Goal: Task Accomplishment & Management: Manage account settings

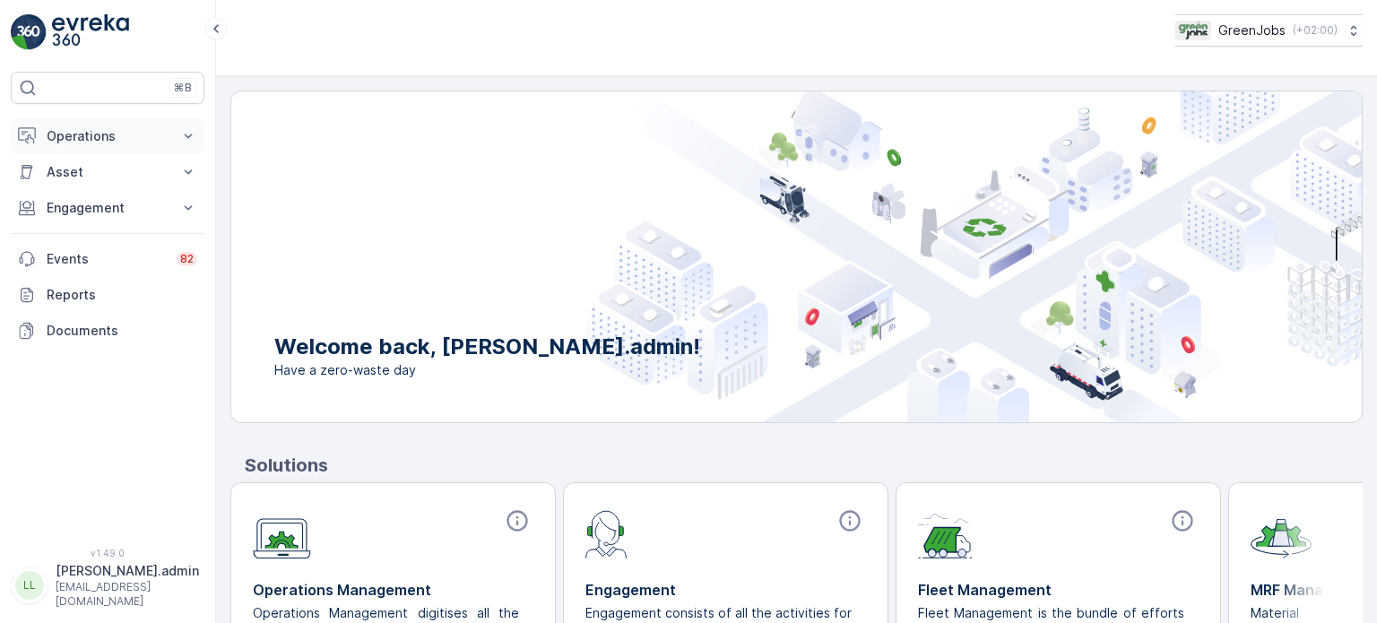
click at [85, 135] on p "Operations" at bounding box center [108, 136] width 122 height 18
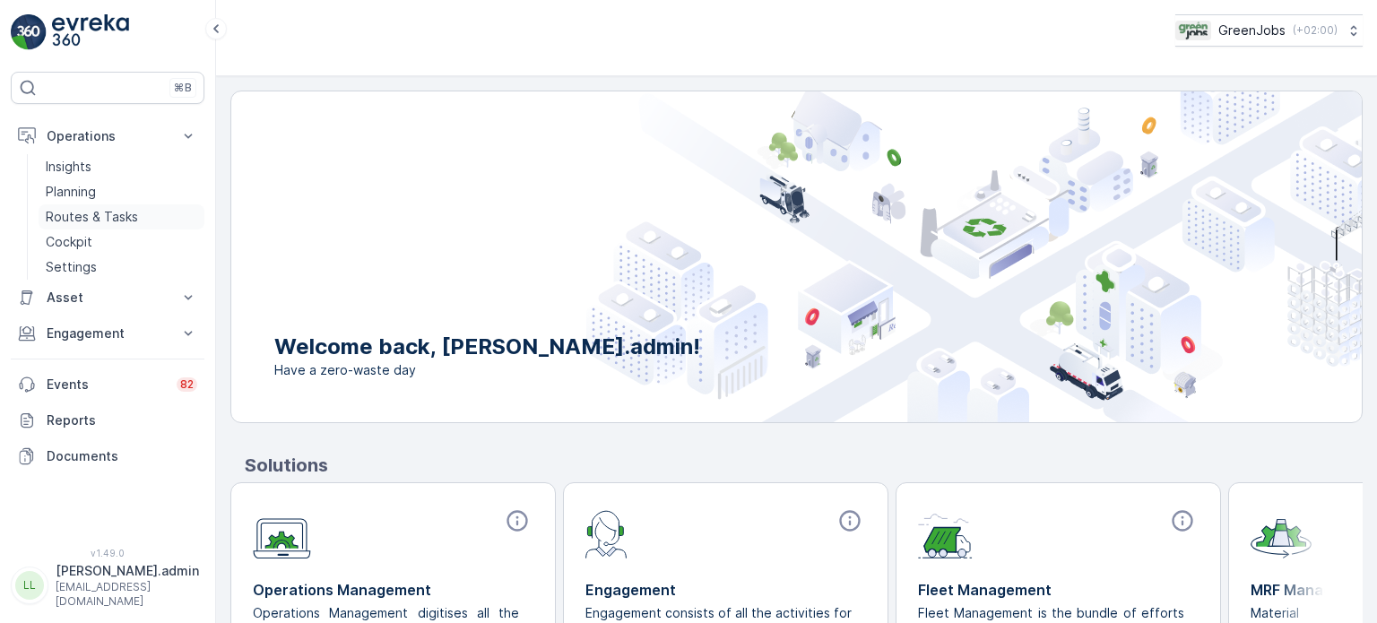
click at [91, 214] on p "Routes & Tasks" at bounding box center [92, 217] width 92 height 18
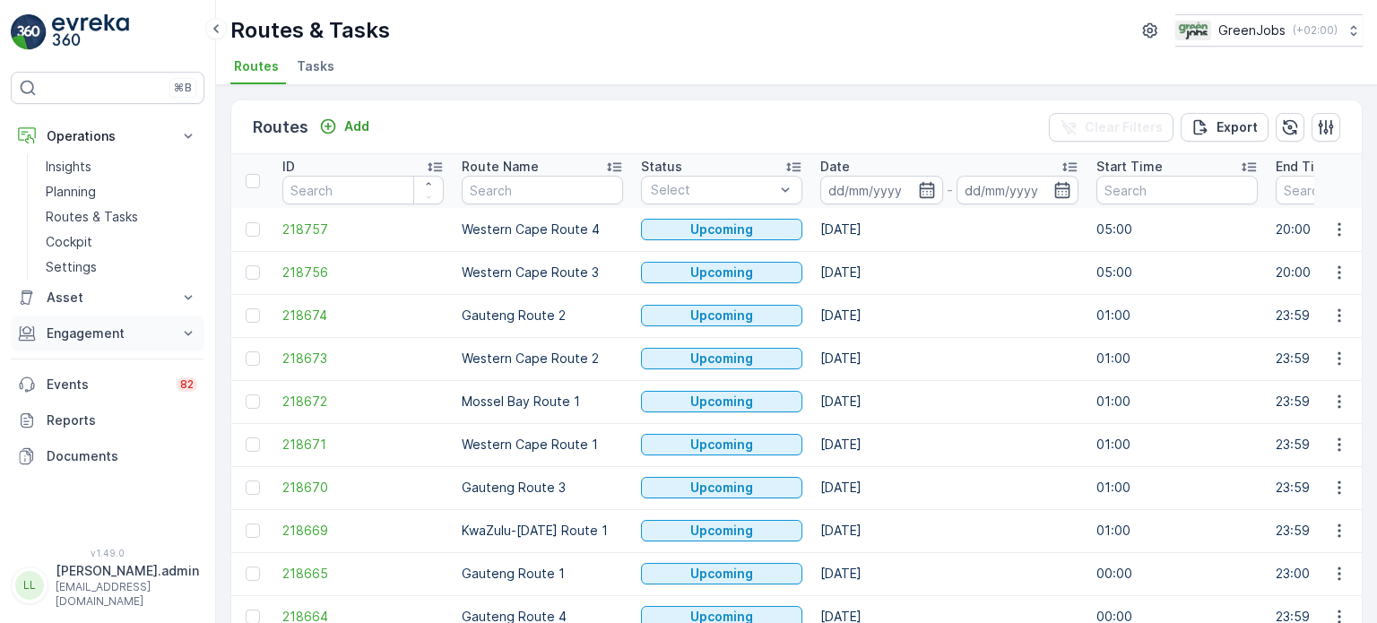
click at [123, 330] on p "Engagement" at bounding box center [108, 333] width 122 height 18
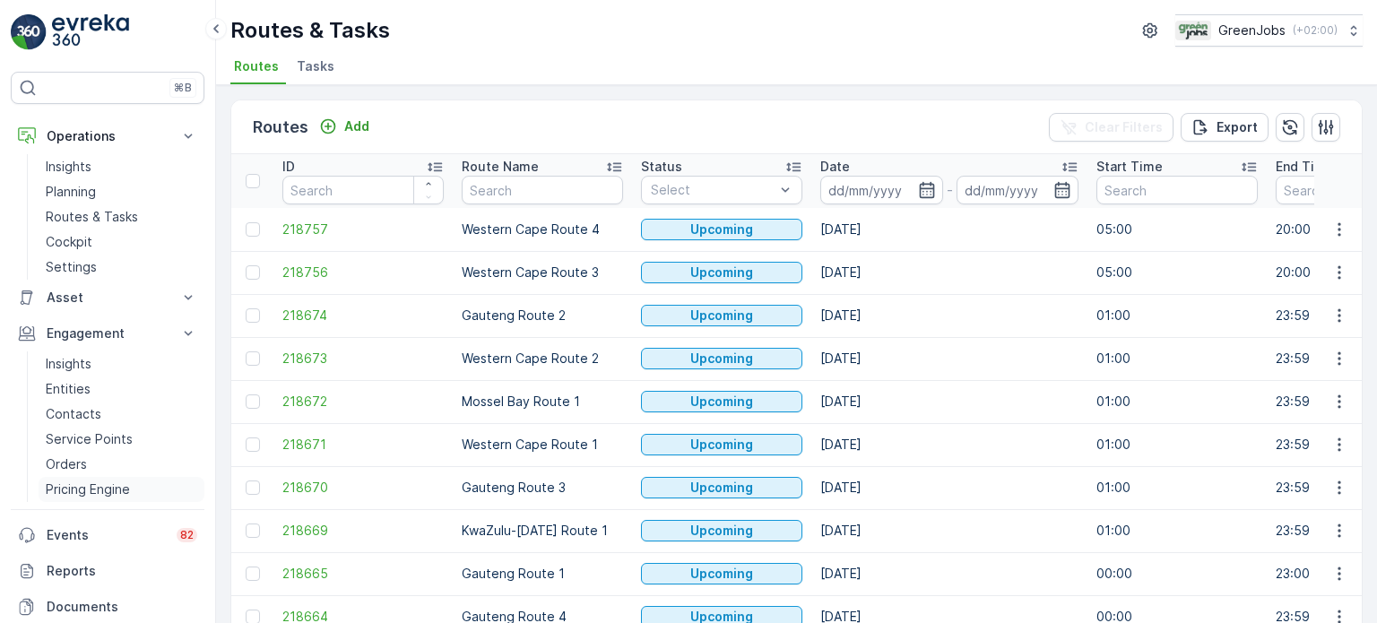
click at [86, 485] on p "Pricing Engine" at bounding box center [88, 489] width 84 height 18
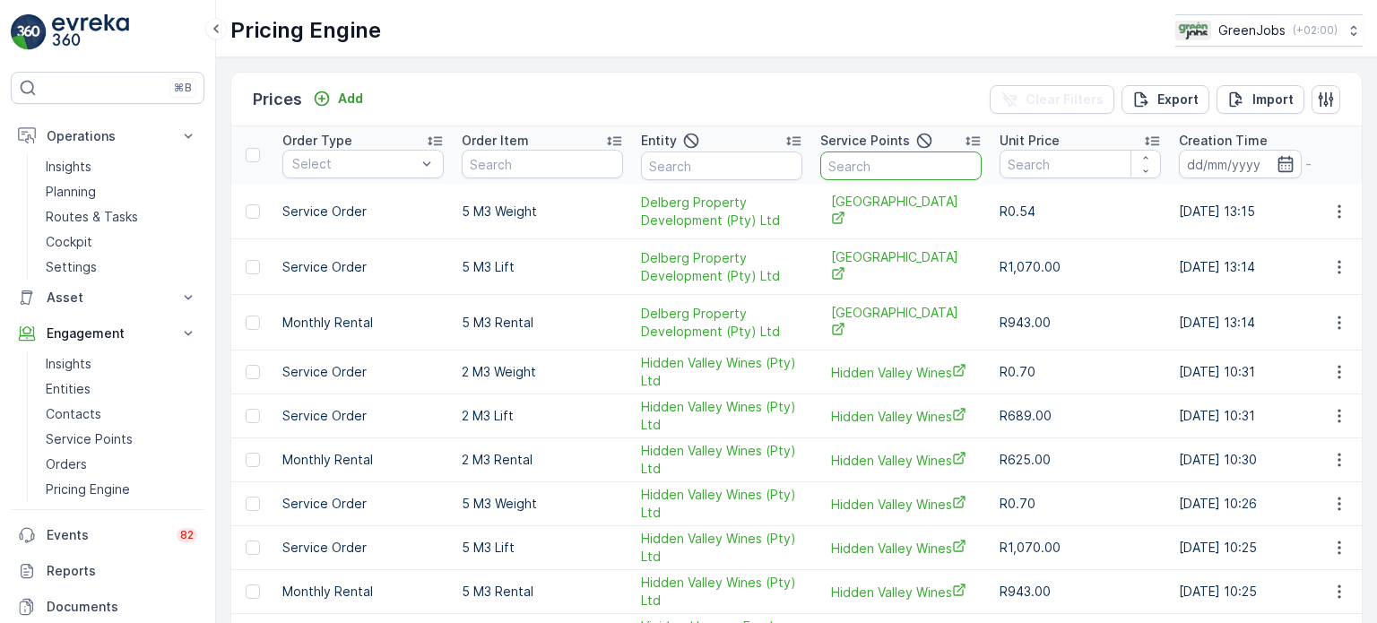
click at [939, 171] on input "text" at bounding box center [900, 165] width 161 height 29
type input "GRAN"
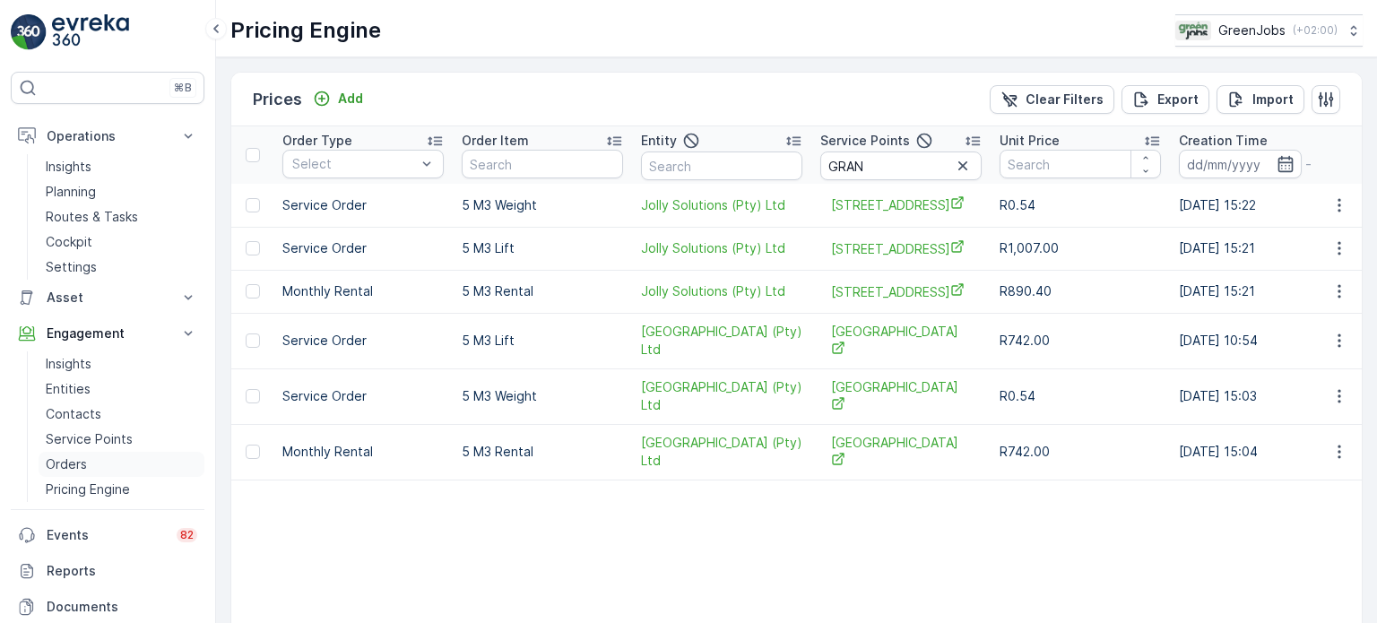
click at [70, 465] on p "Orders" at bounding box center [66, 464] width 41 height 18
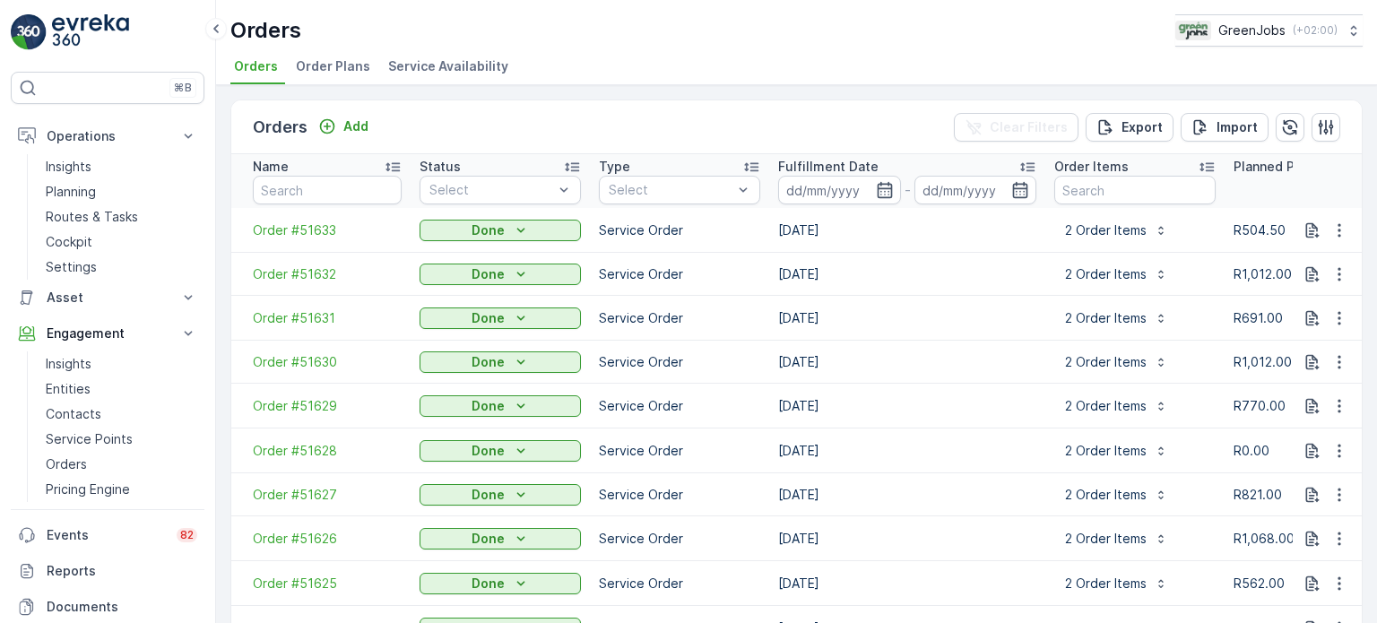
click at [329, 66] on span "Order Plans" at bounding box center [333, 66] width 74 height 18
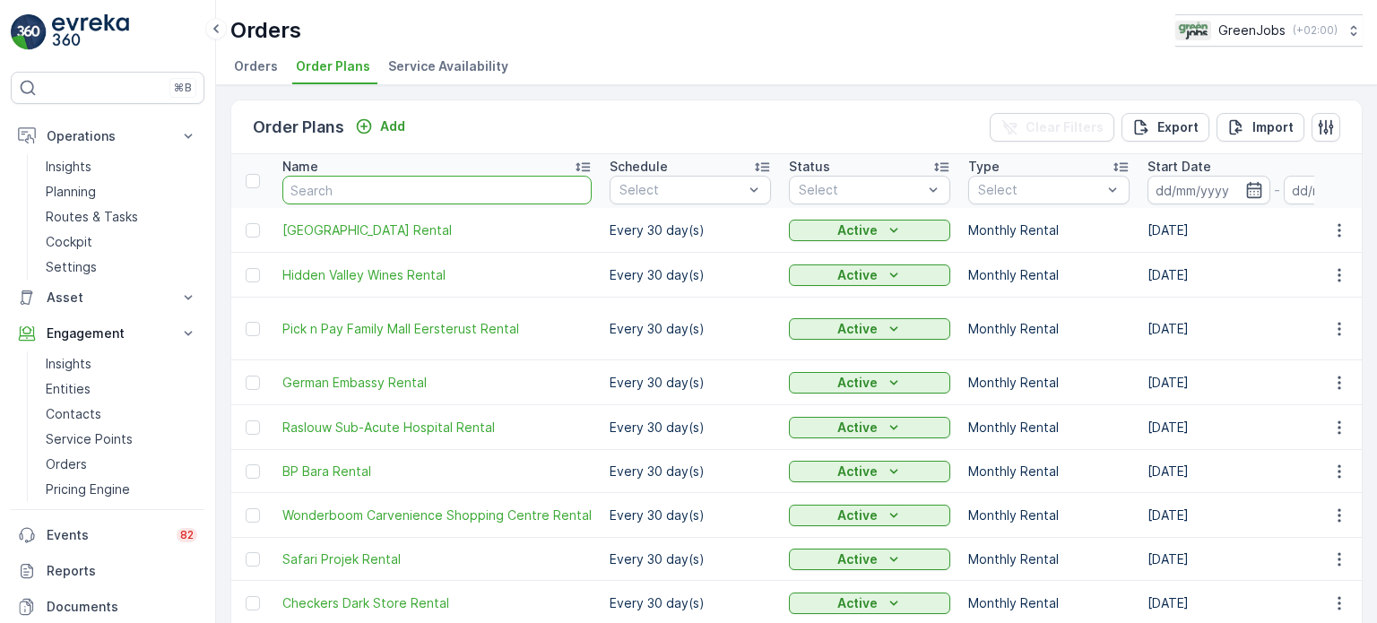
click at [387, 195] on input "text" at bounding box center [436, 190] width 309 height 29
type input "GARDE"
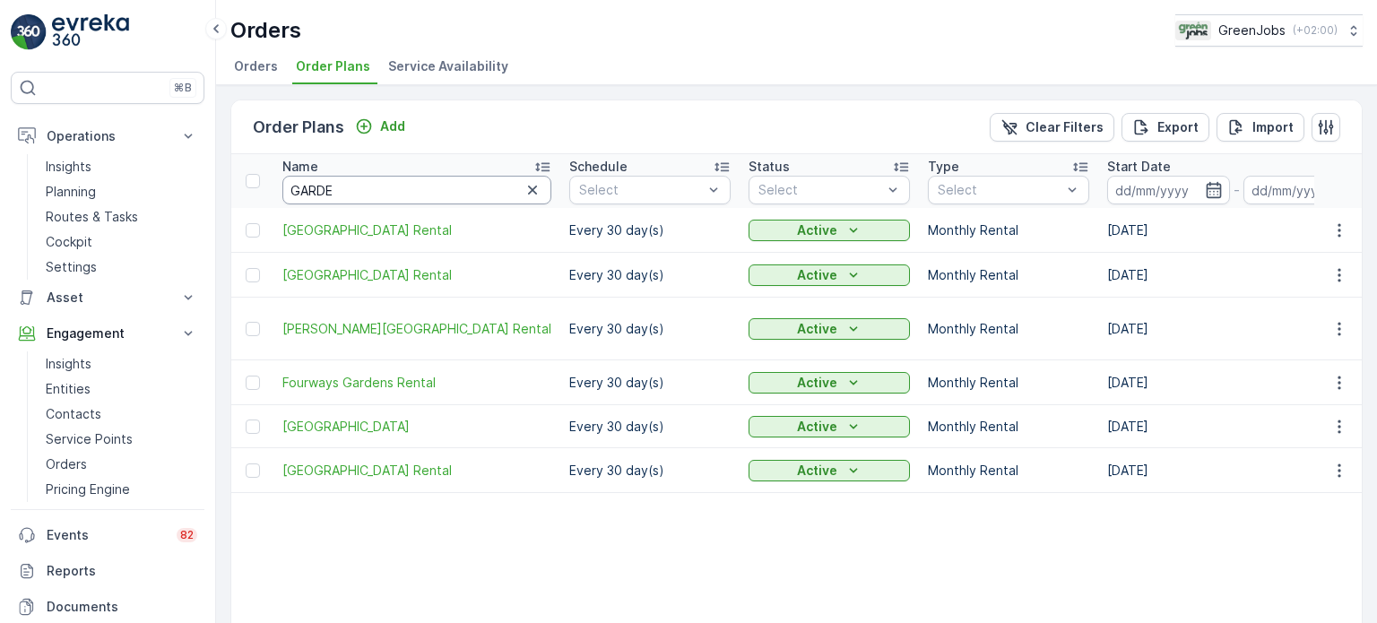
click at [362, 185] on input "GARDE" at bounding box center [416, 190] width 269 height 29
type input "GRAND"
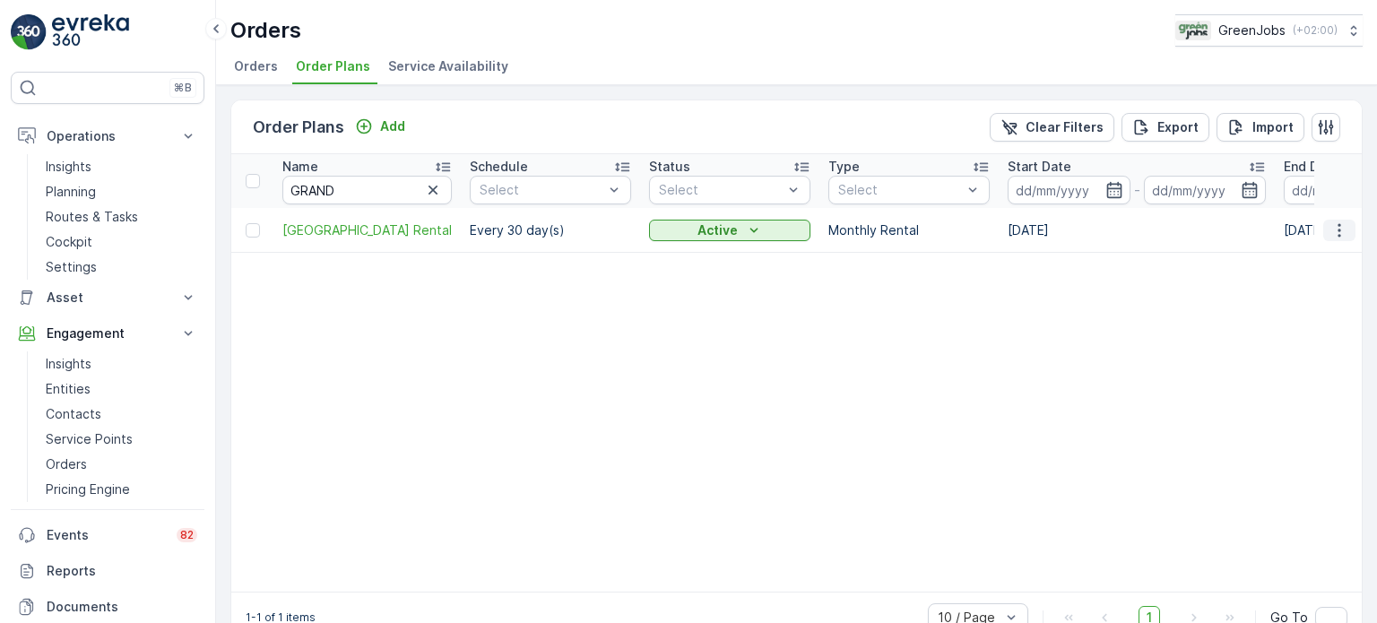
click at [1330, 232] on icon "button" at bounding box center [1339, 230] width 18 height 18
click at [1291, 257] on span "See more details" at bounding box center [1312, 255] width 102 height 18
click at [1331, 226] on icon "button" at bounding box center [1339, 230] width 18 height 18
click at [1308, 279] on span "Edit Order Plan" at bounding box center [1306, 281] width 91 height 18
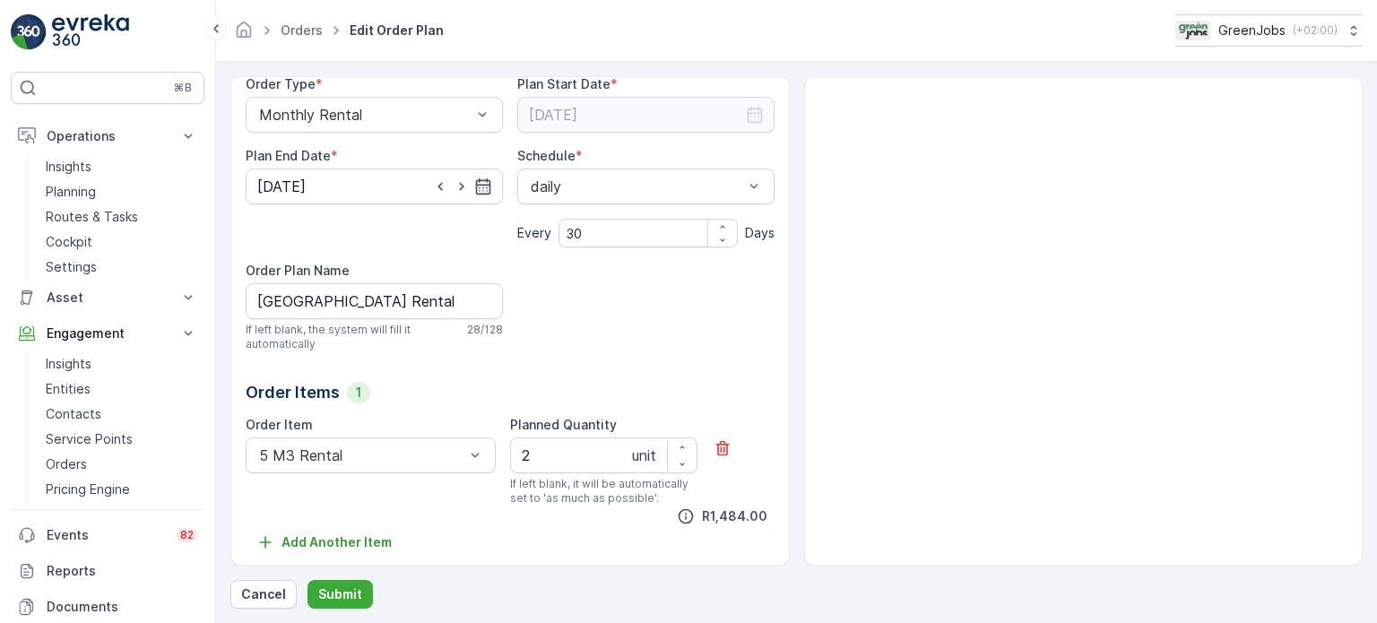
scroll to position [198, 0]
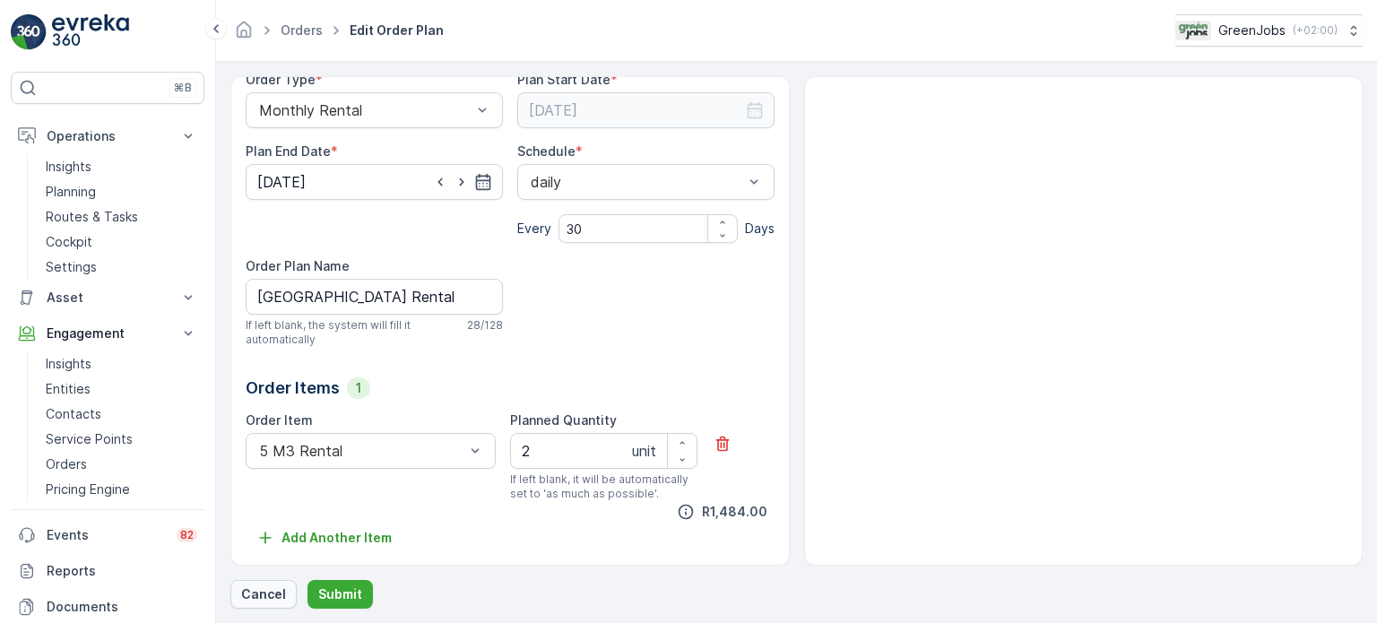
click at [263, 595] on p "Cancel" at bounding box center [263, 594] width 45 height 18
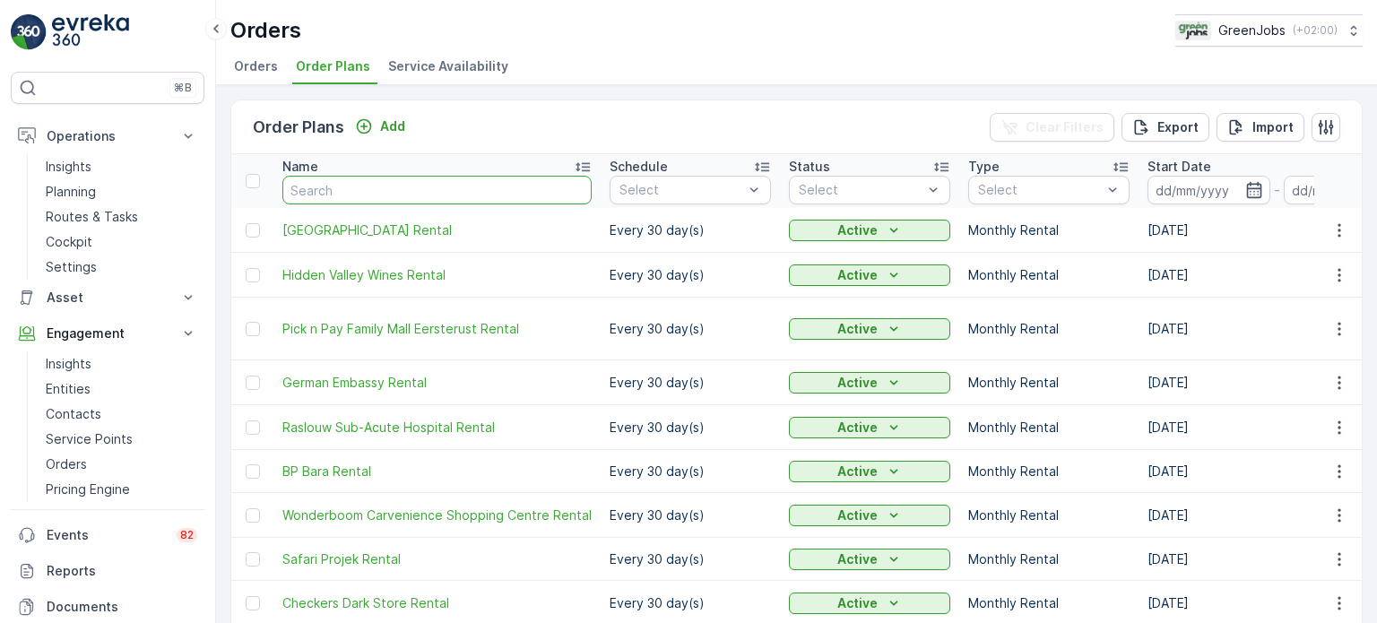
click at [425, 192] on input "text" at bounding box center [436, 190] width 309 height 29
type input "AIRB"
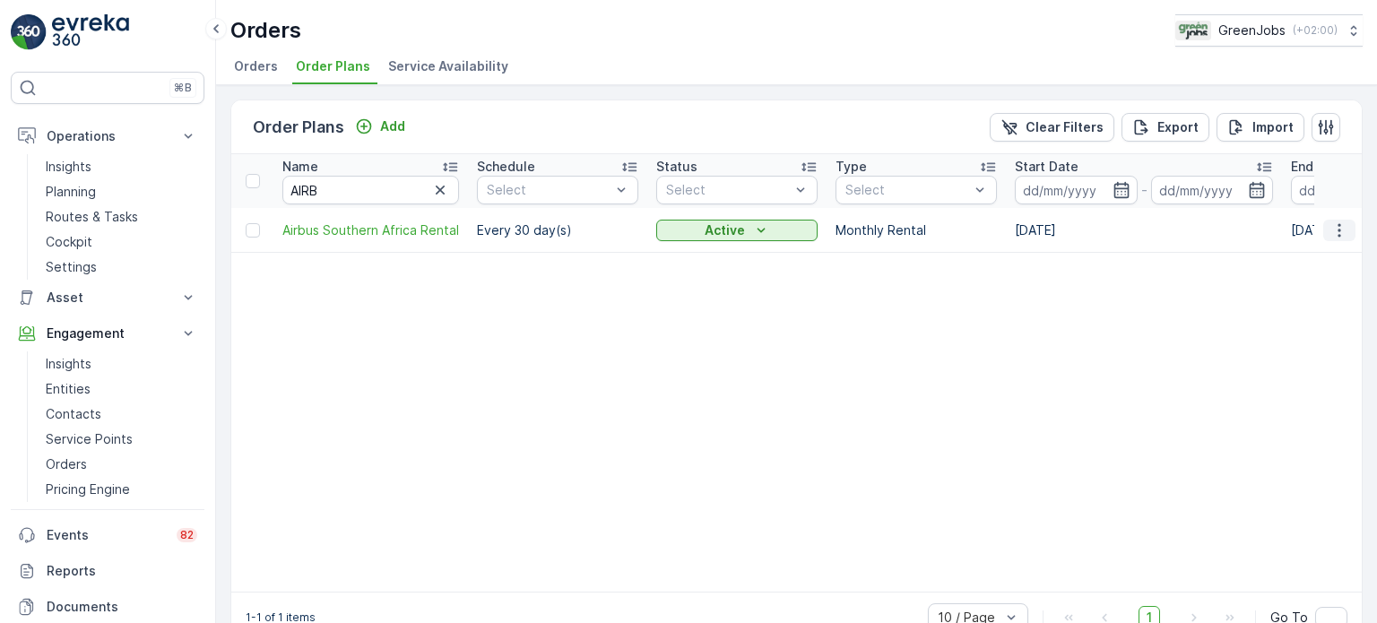
click at [1337, 229] on icon "button" at bounding box center [1338, 229] width 3 height 13
click at [1287, 280] on span "Edit Order Plan" at bounding box center [1306, 281] width 91 height 18
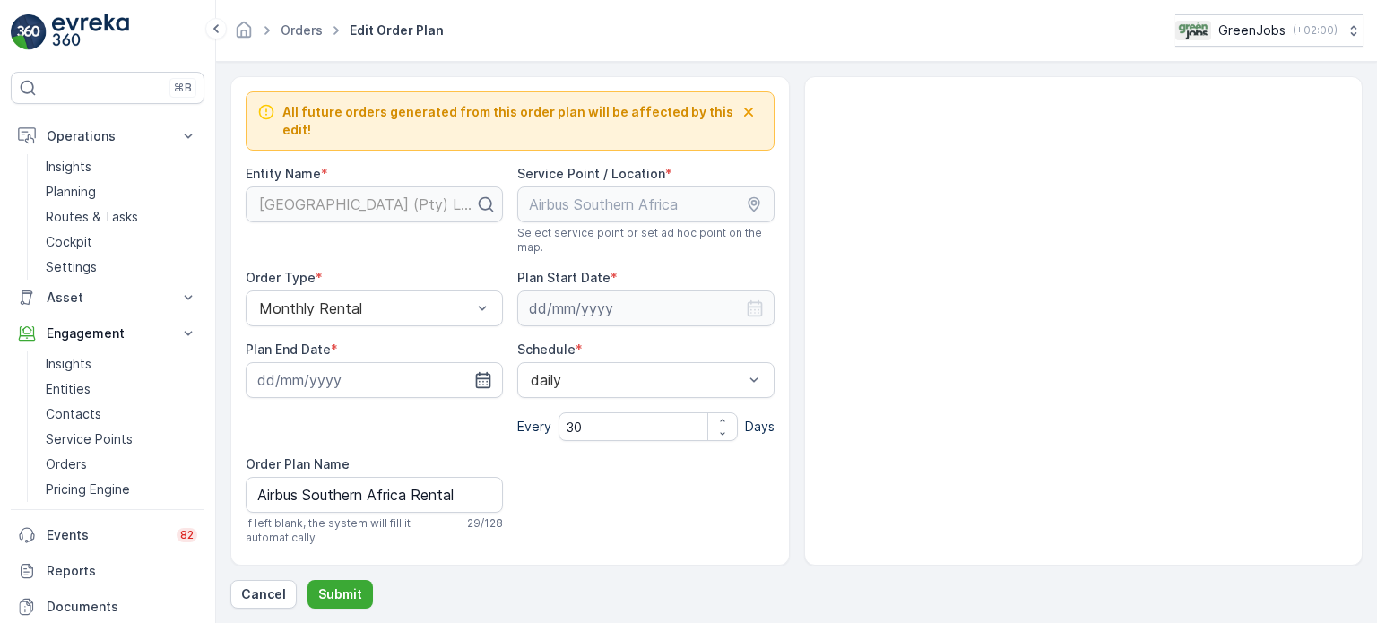
type input "[DATE]"
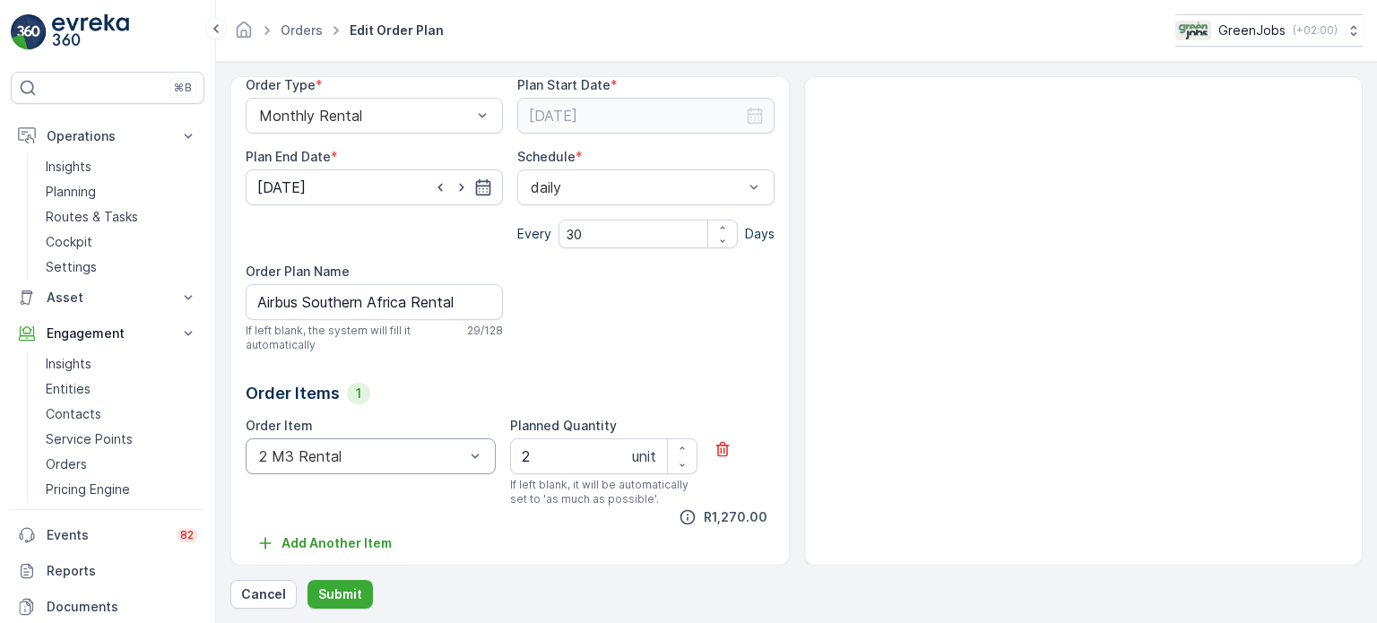
scroll to position [198, 0]
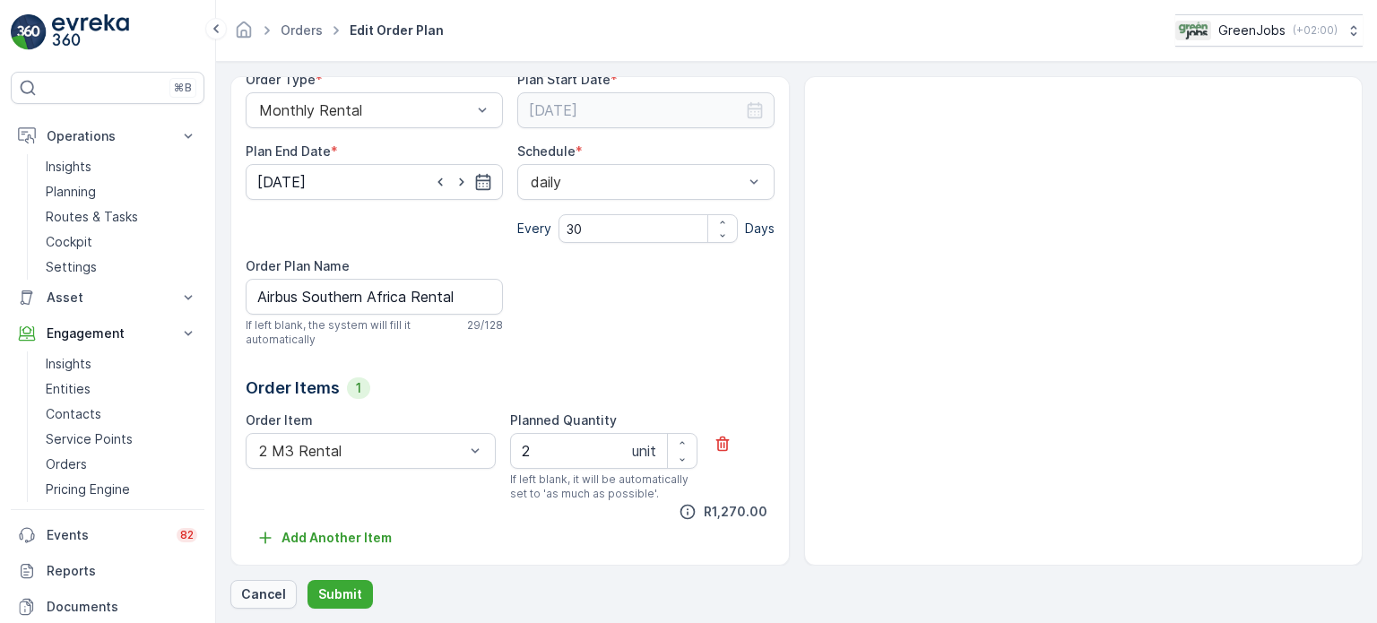
click at [258, 585] on p "Cancel" at bounding box center [263, 594] width 45 height 18
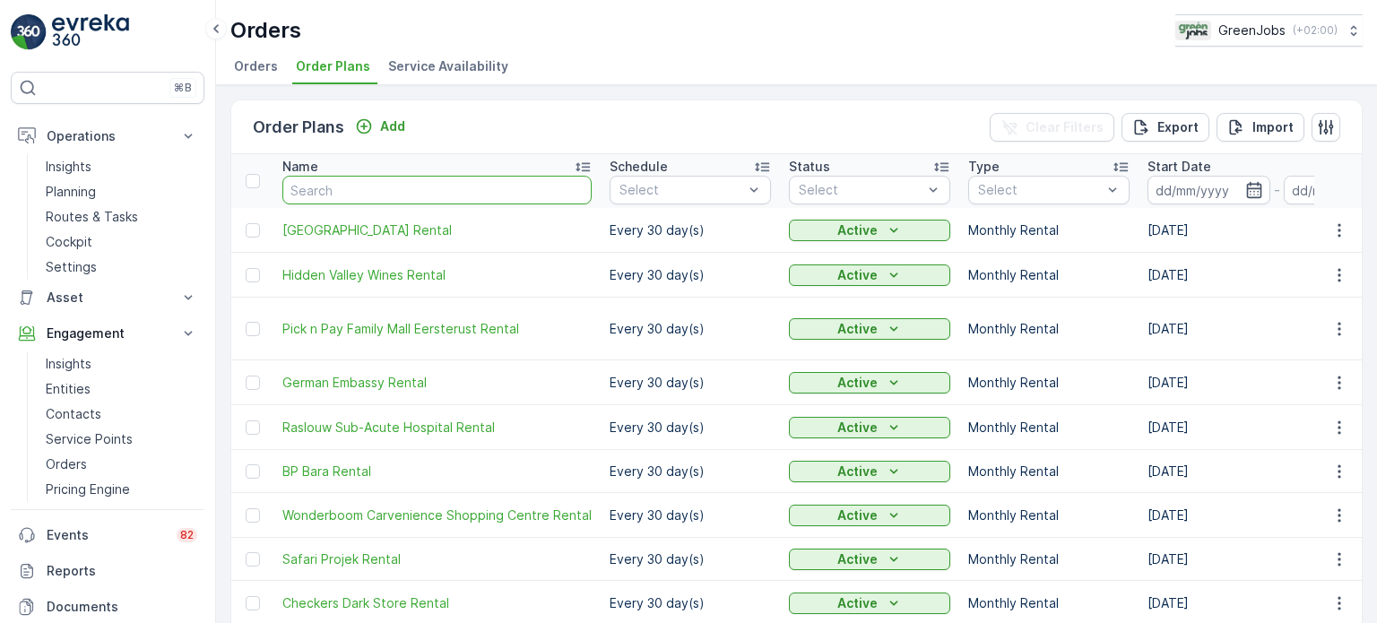
click at [377, 191] on input "text" at bounding box center [436, 190] width 309 height 29
type input "GI"
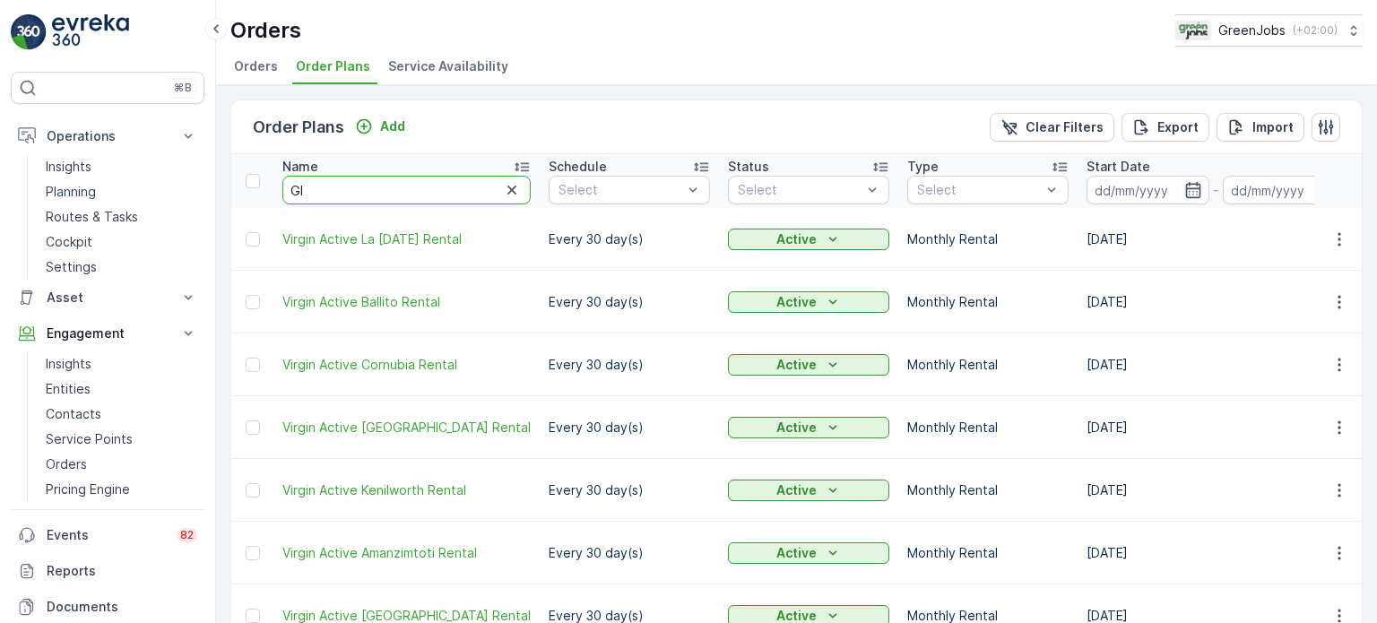
click at [351, 184] on input "GI" at bounding box center [406, 190] width 248 height 29
type input "[PERSON_NAME]"
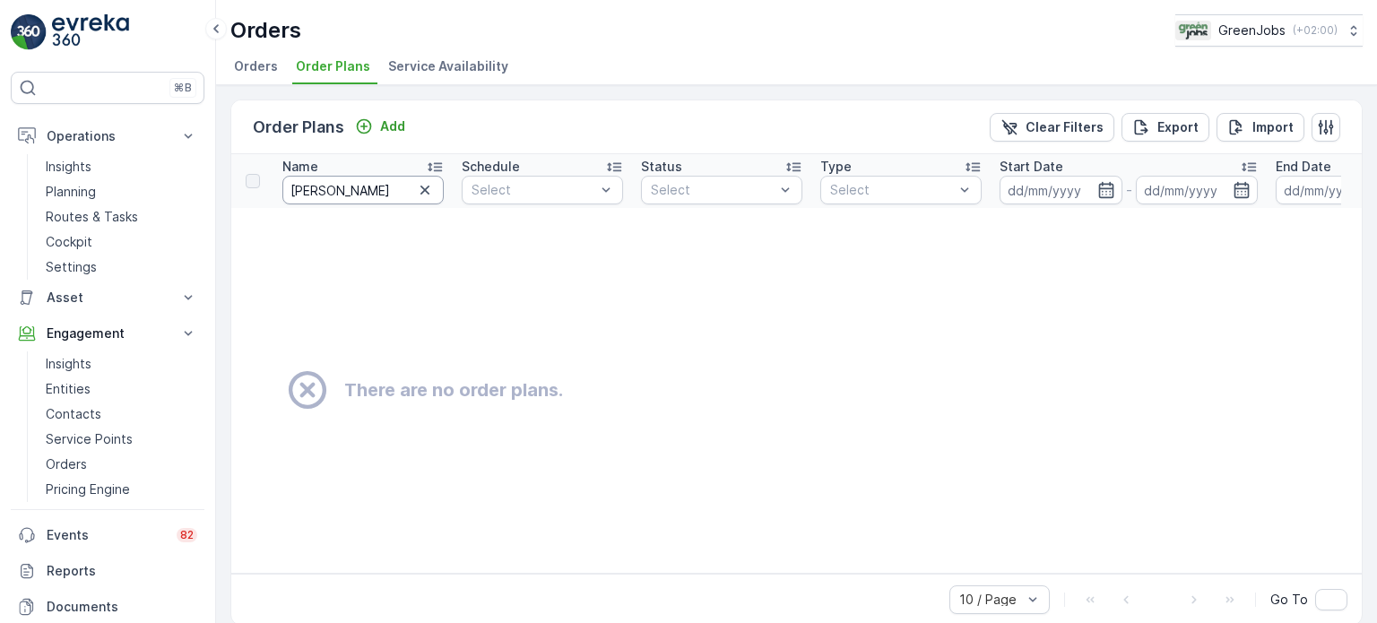
click at [341, 192] on input "[PERSON_NAME]" at bounding box center [362, 190] width 161 height 29
type input "[PERSON_NAME]"
click at [374, 182] on input "[PERSON_NAME]" at bounding box center [362, 190] width 161 height 29
type input "G"
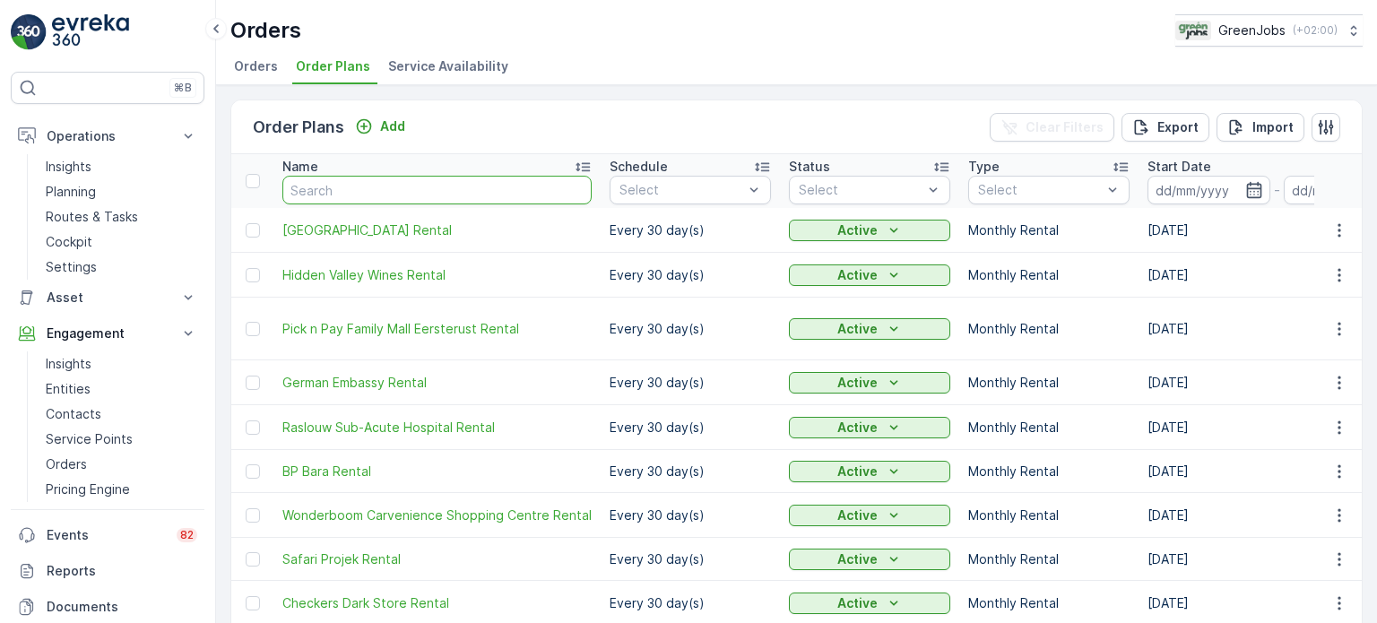
click at [308, 188] on input "text" at bounding box center [436, 190] width 309 height 29
type input "RED"
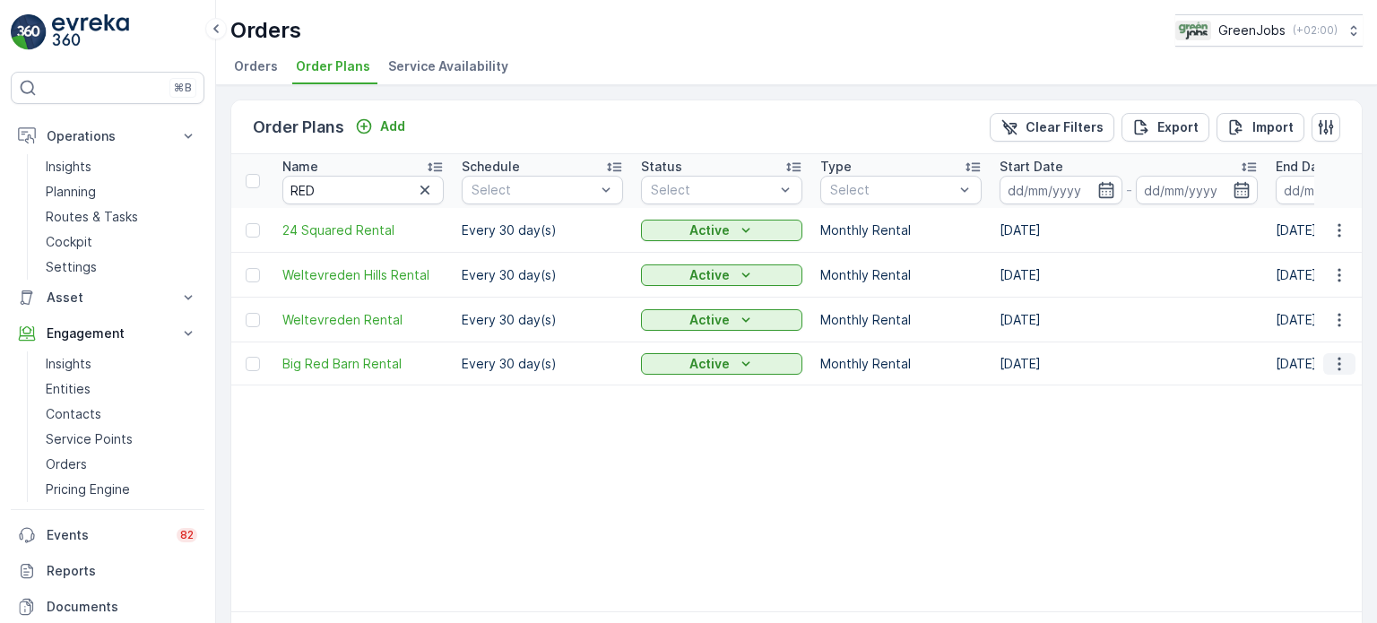
click at [1343, 361] on icon "button" at bounding box center [1339, 364] width 18 height 18
click at [1283, 415] on span "Edit Order Plan" at bounding box center [1306, 413] width 91 height 18
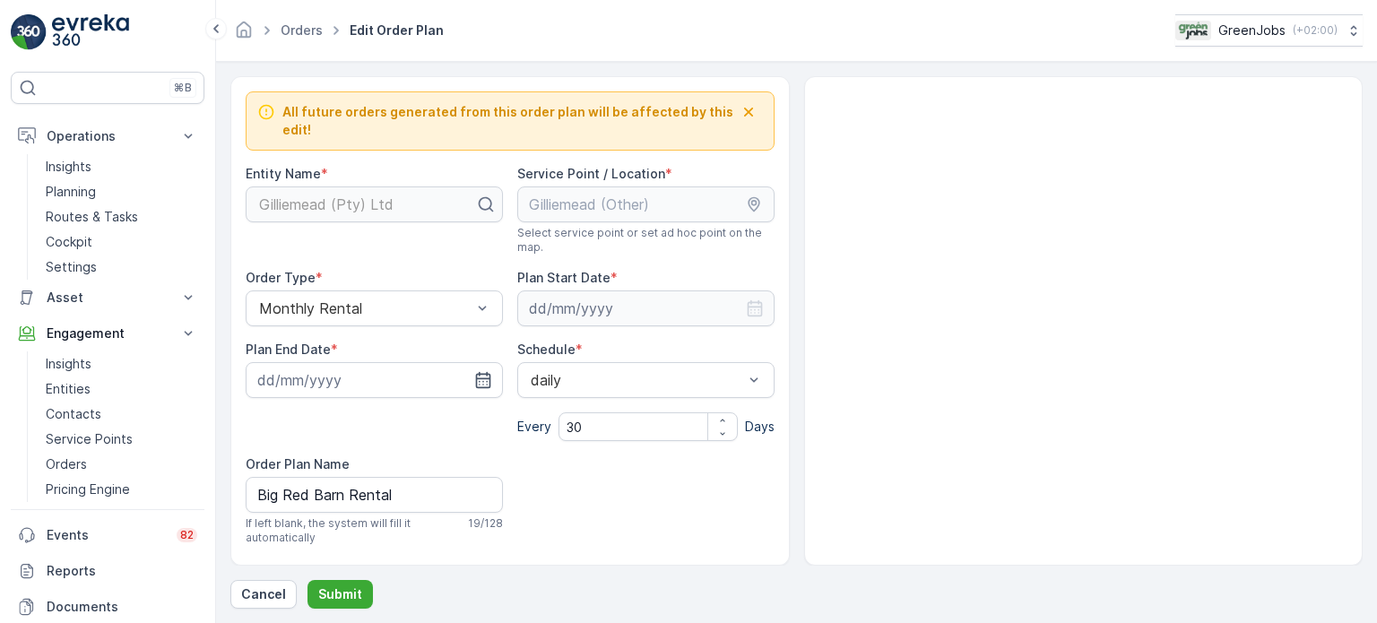
type input "[DATE]"
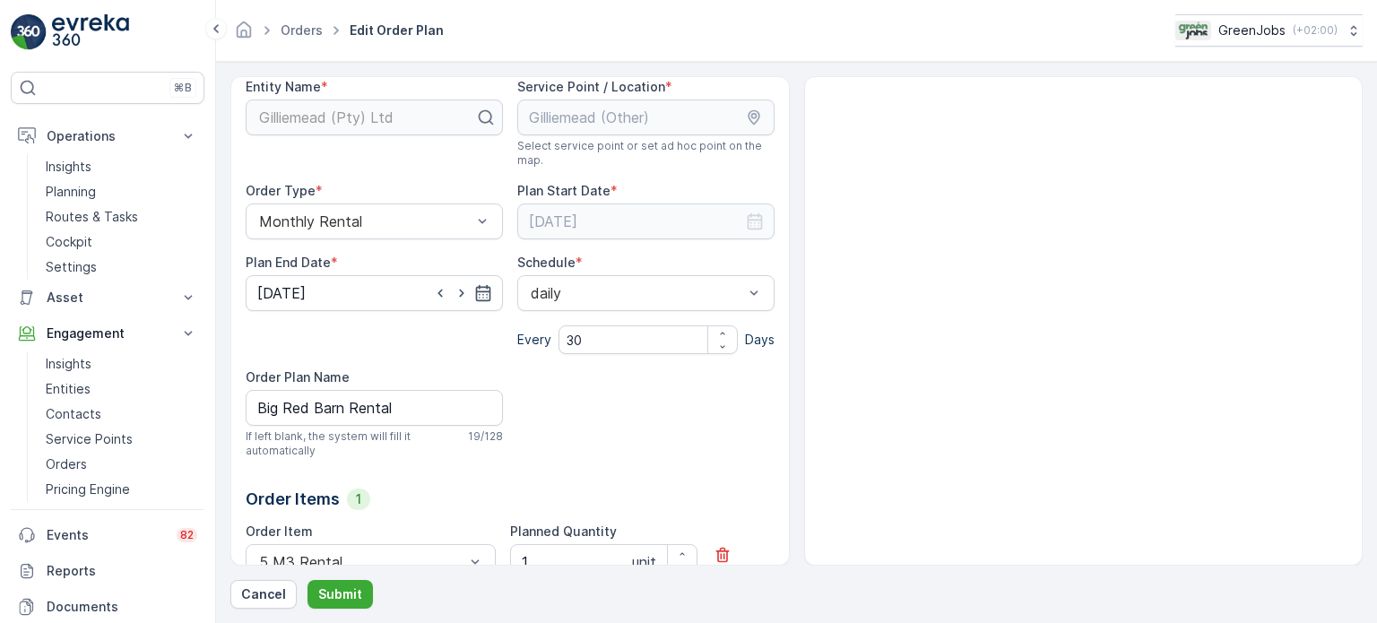
scroll to position [198, 0]
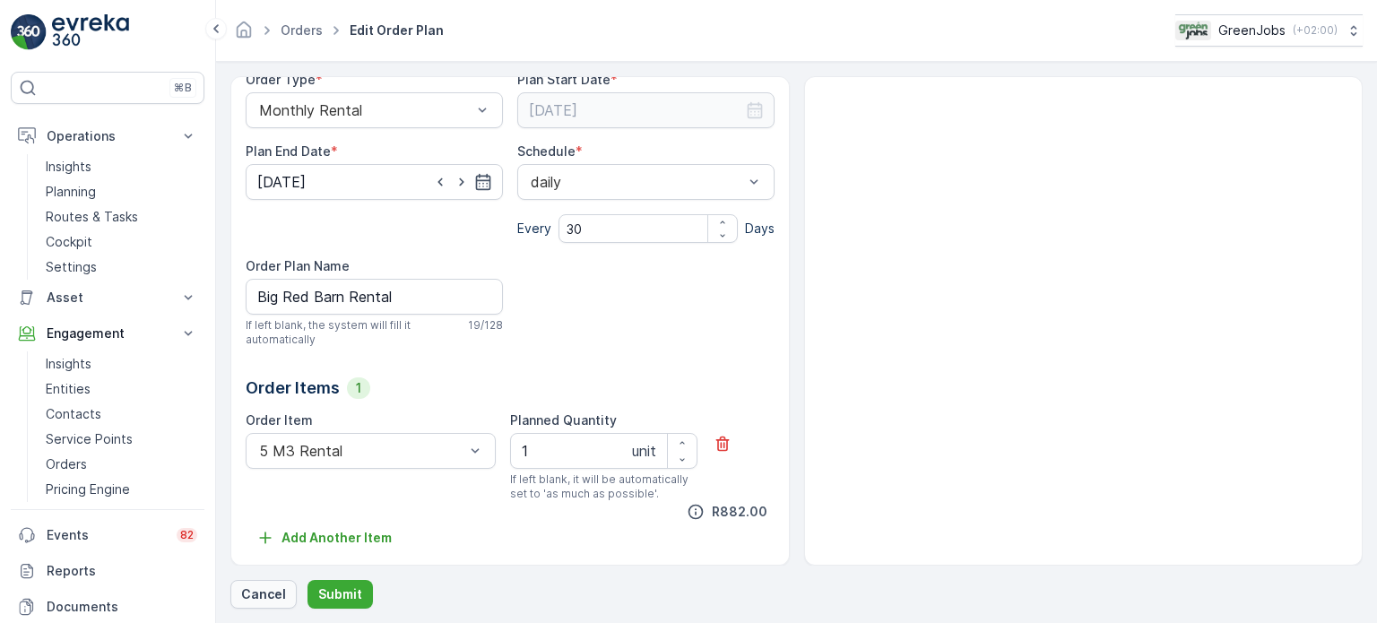
click at [253, 598] on p "Cancel" at bounding box center [263, 594] width 45 height 18
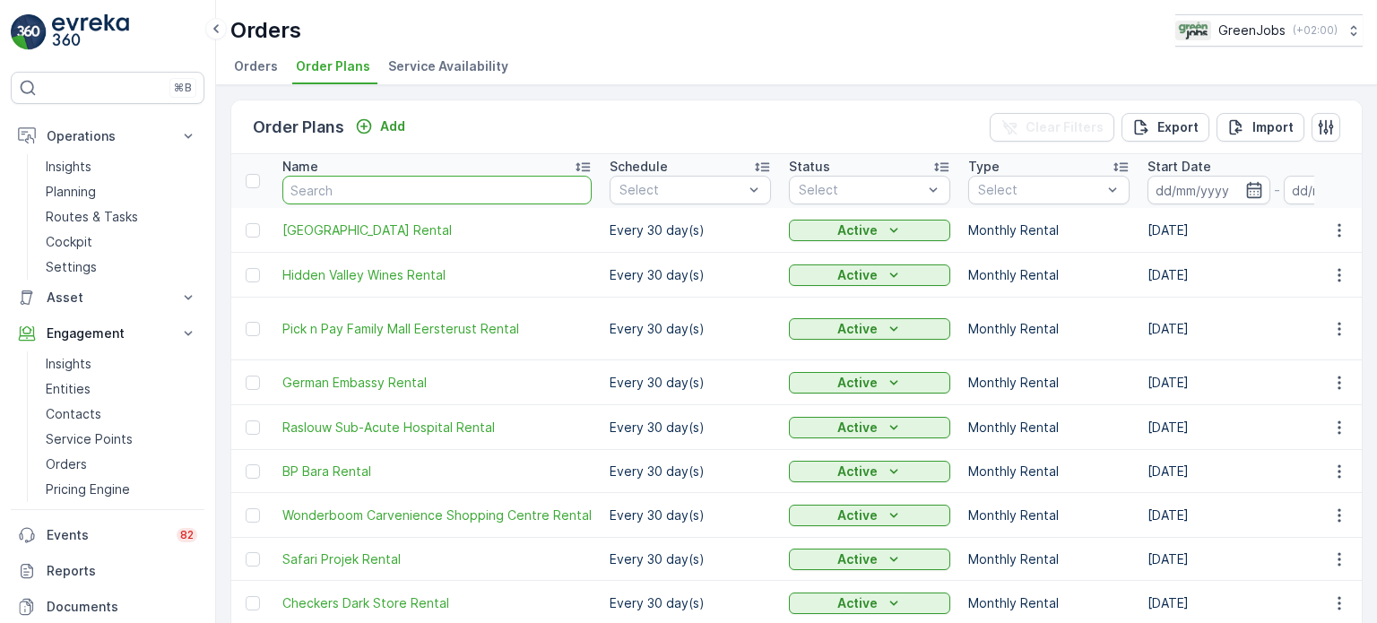
click at [330, 187] on input "text" at bounding box center [436, 190] width 309 height 29
type input "OTHER"
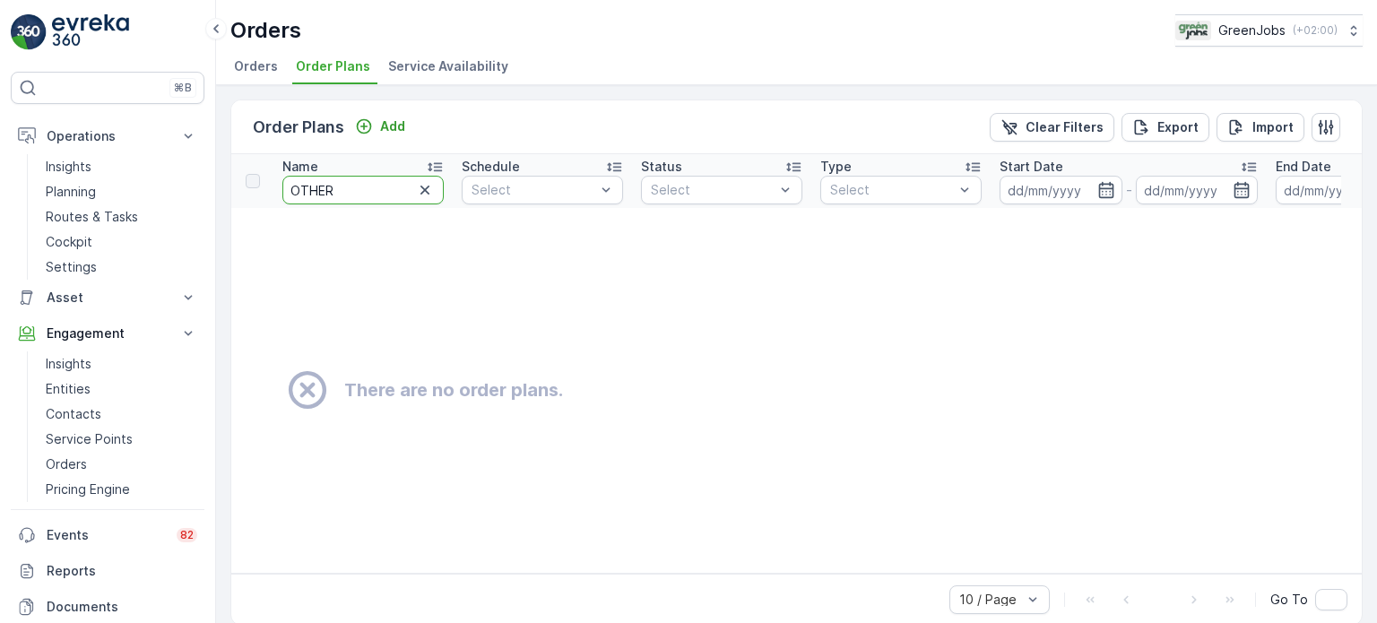
click at [366, 191] on input "OTHER" at bounding box center [362, 190] width 161 height 29
type input "O"
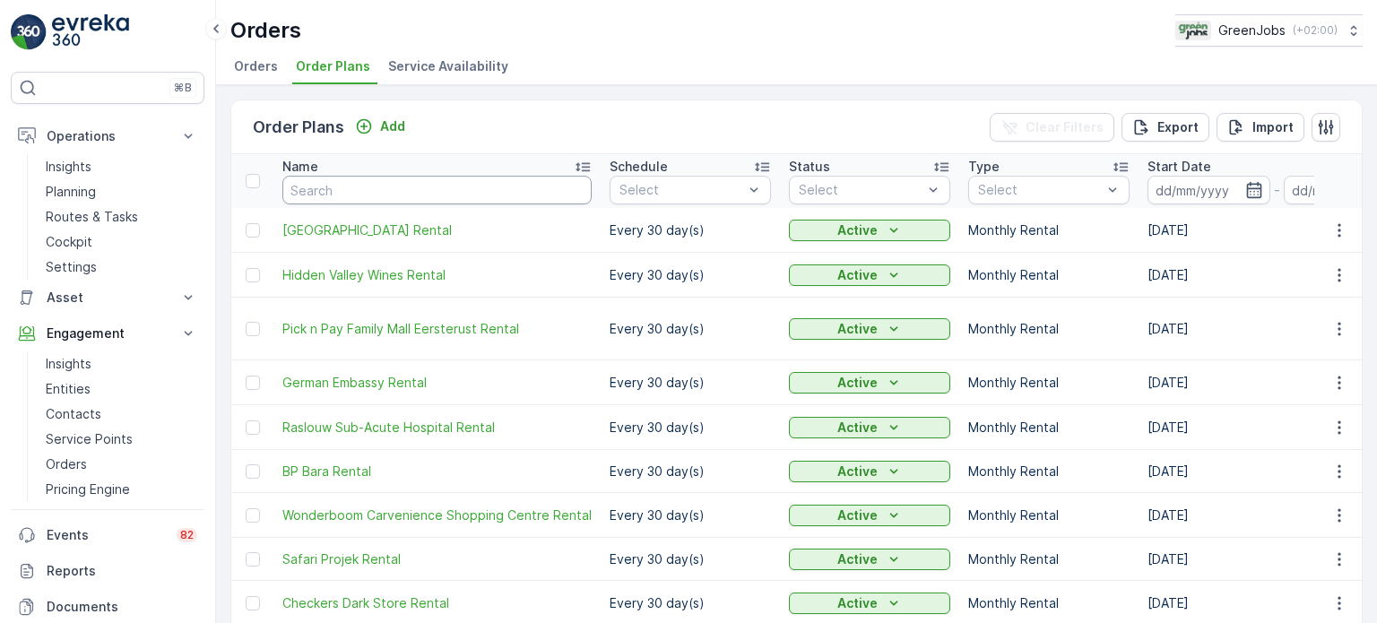
click at [367, 182] on input "text" at bounding box center [436, 190] width 309 height 29
type input "[PERSON_NAME]"
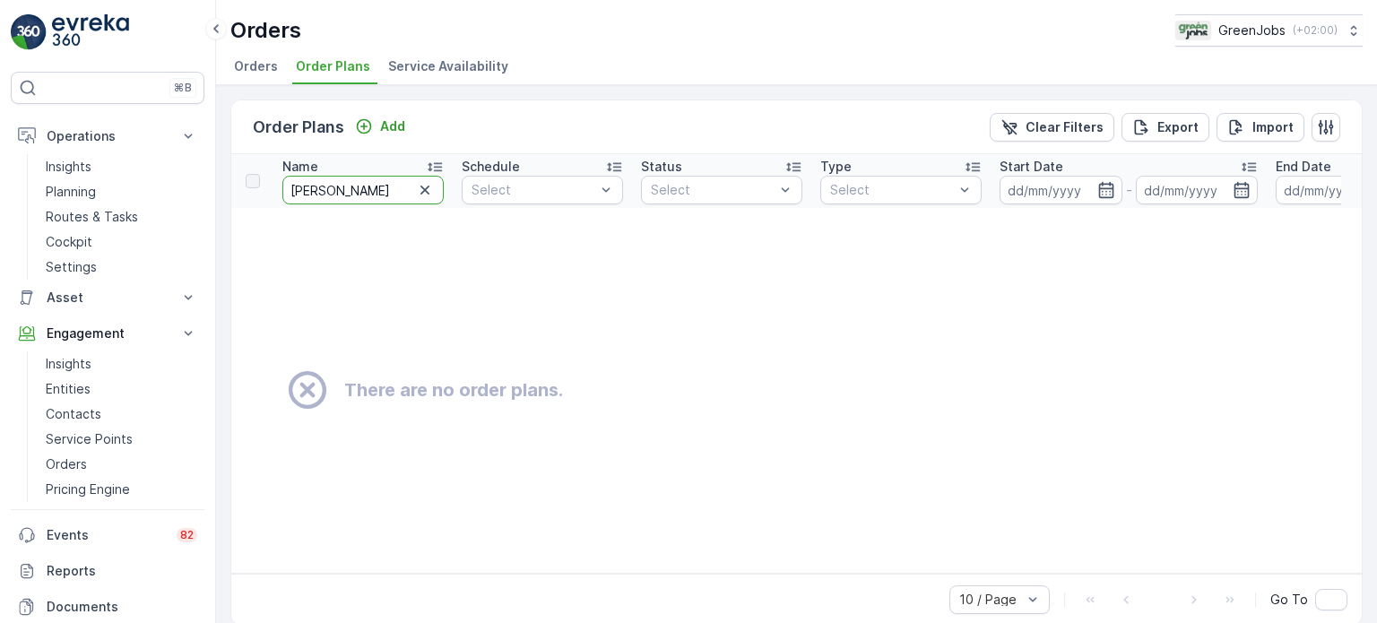
click at [374, 201] on input "[PERSON_NAME]" at bounding box center [362, 190] width 161 height 29
type input "G"
